Goal: Check status: Check status

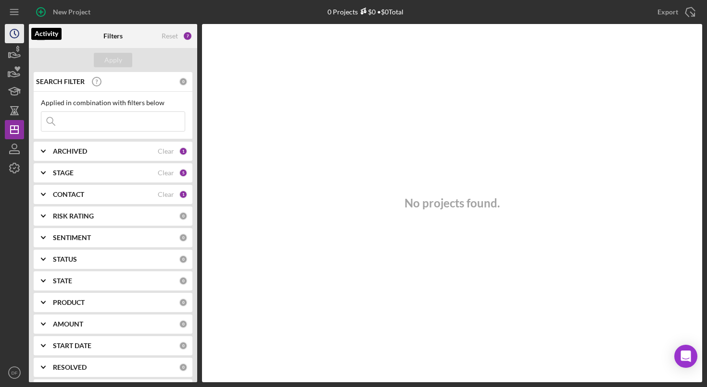
click at [13, 30] on circle "button" at bounding box center [14, 33] width 9 height 9
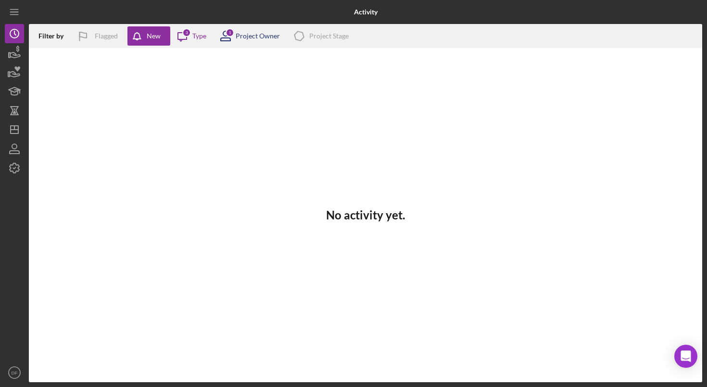
click at [248, 37] on div "Project Owner" at bounding box center [258, 36] width 44 height 8
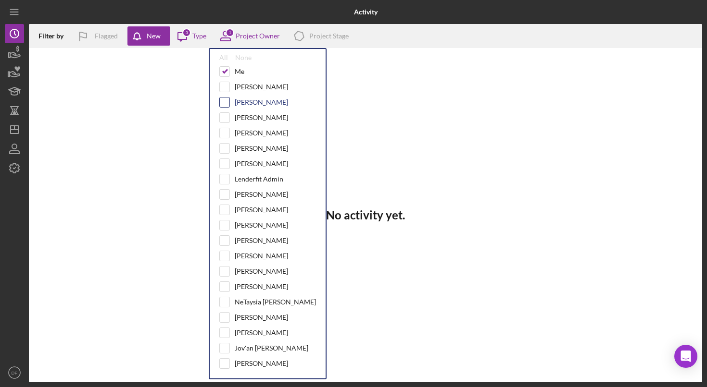
click at [228, 105] on input "checkbox" at bounding box center [225, 103] width 10 height 10
checkbox input "true"
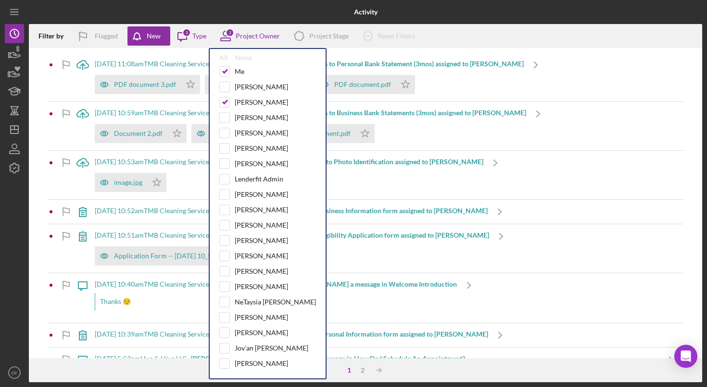
click at [590, 76] on div "Icon/Upload [DATE] 11:08am TMB Cleaning Service LLC - [PERSON_NAME] uploaded 3 …" at bounding box center [365, 77] width 635 height 49
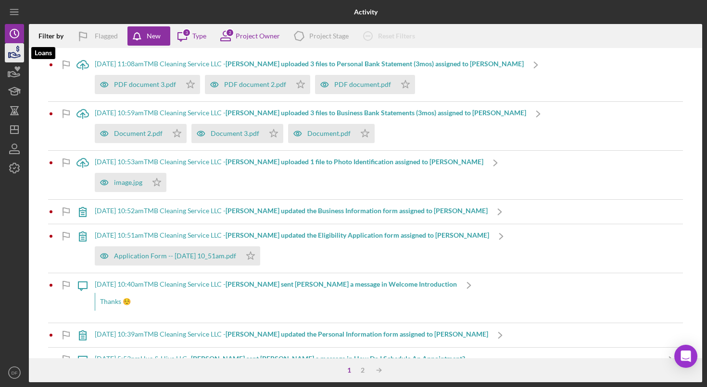
click at [17, 56] on icon "button" at bounding box center [14, 53] width 24 height 24
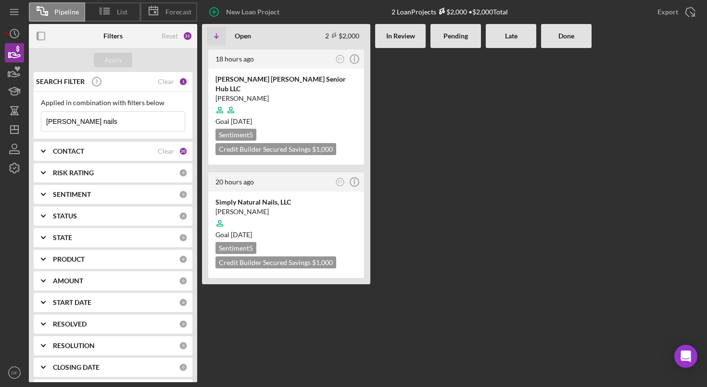
click at [413, 33] on b "In Review" at bounding box center [400, 36] width 29 height 8
click at [390, 41] on div "In Review" at bounding box center [400, 36] width 50 height 24
click at [107, 128] on input "[PERSON_NAME] nails" at bounding box center [112, 121] width 143 height 19
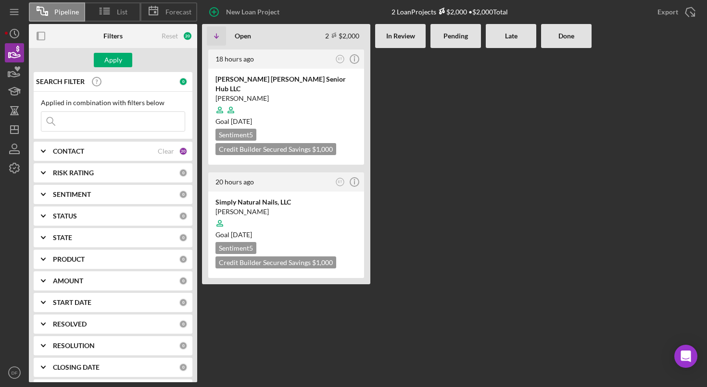
click at [120, 52] on div "Apply" at bounding box center [113, 60] width 168 height 24
click at [121, 57] on div "Apply" at bounding box center [113, 60] width 18 height 14
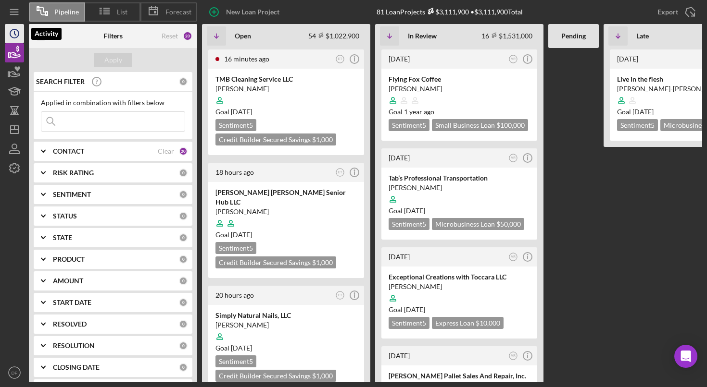
click at [16, 32] on icon "Icon/History" at bounding box center [14, 34] width 24 height 24
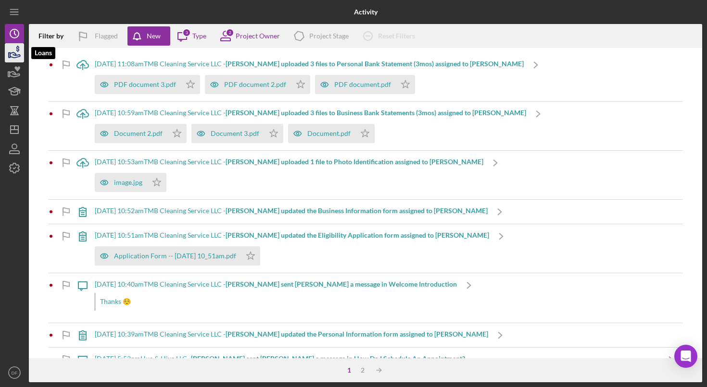
click at [19, 47] on icon "button" at bounding box center [17, 49] width 3 height 6
